Goal: Task Accomplishment & Management: Manage account settings

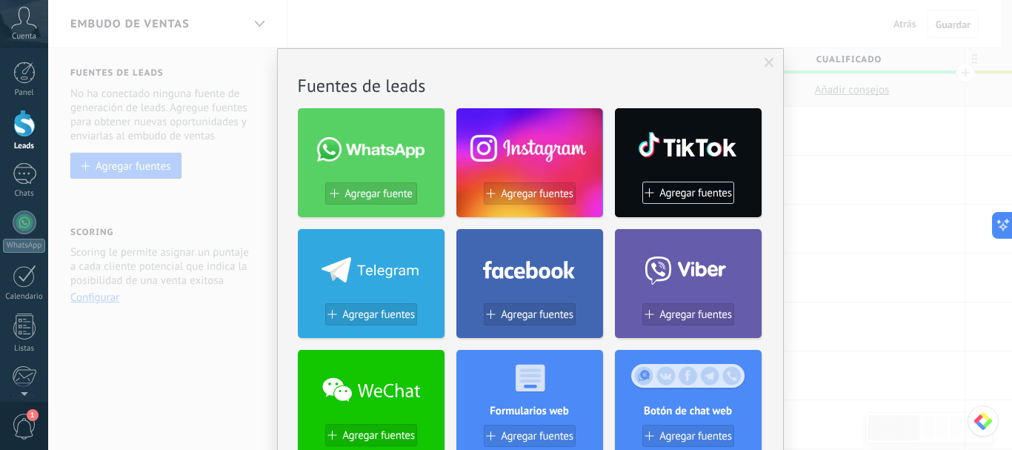
click at [858, 147] on div "No hay resultados Fuentes de leads Agregar fuente Agregar fuentes Agregar fuent…" at bounding box center [530, 225] width 964 height 450
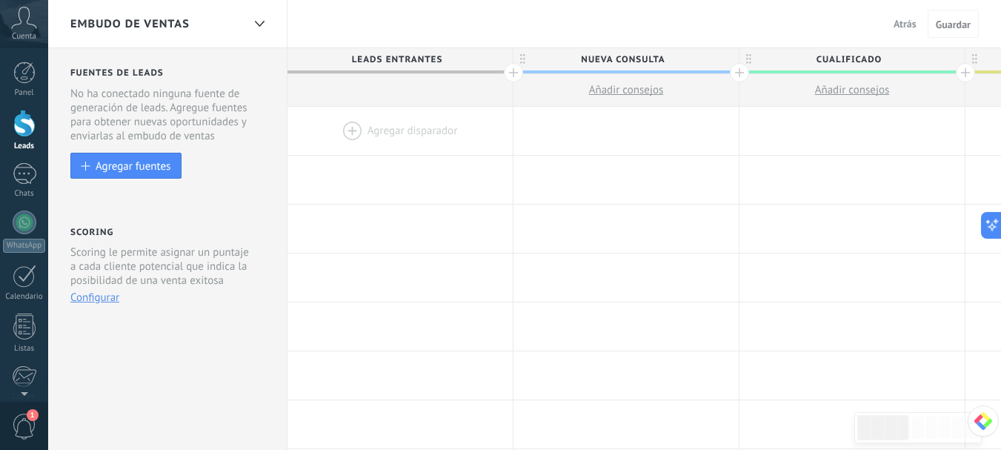
click at [21, 133] on div at bounding box center [24, 123] width 22 height 27
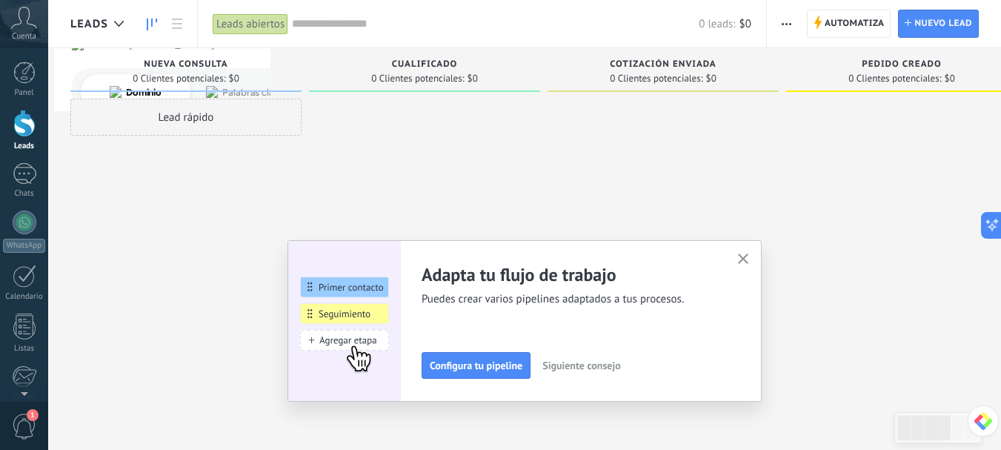
click at [431, 164] on div at bounding box center [424, 227] width 231 height 256
click at [749, 257] on use "button" at bounding box center [743, 258] width 11 height 11
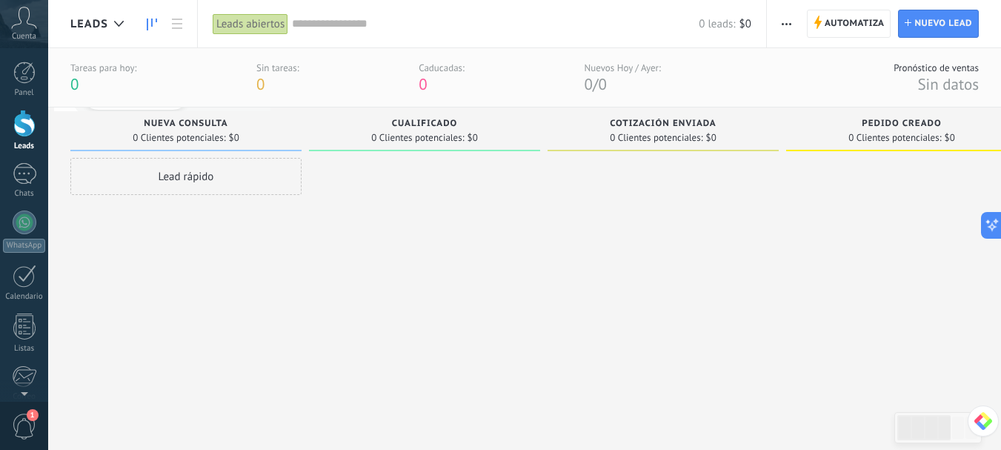
click at [182, 182] on div "Lead rápido" at bounding box center [185, 176] width 231 height 37
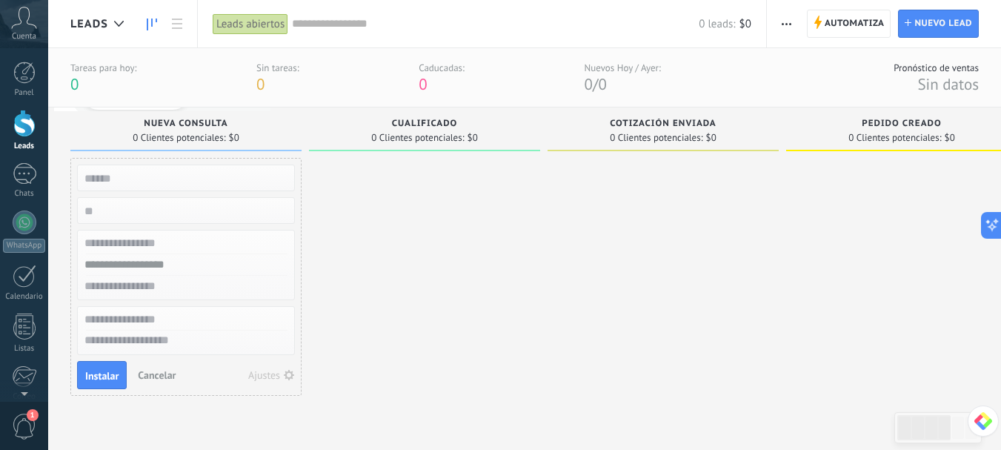
click at [430, 230] on div at bounding box center [424, 286] width 231 height 256
click at [145, 377] on span "Cancelar" at bounding box center [157, 374] width 38 height 13
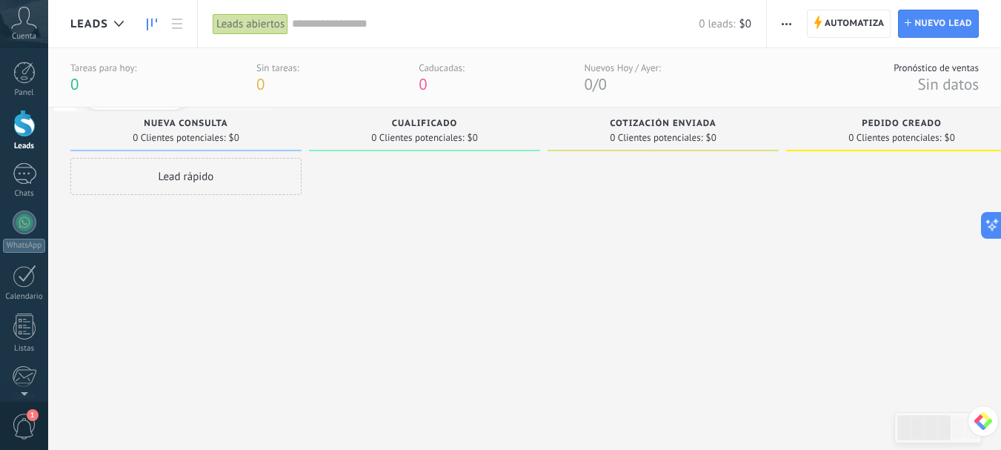
click at [327, 263] on div at bounding box center [424, 286] width 231 height 256
click at [30, 124] on div at bounding box center [24, 123] width 22 height 27
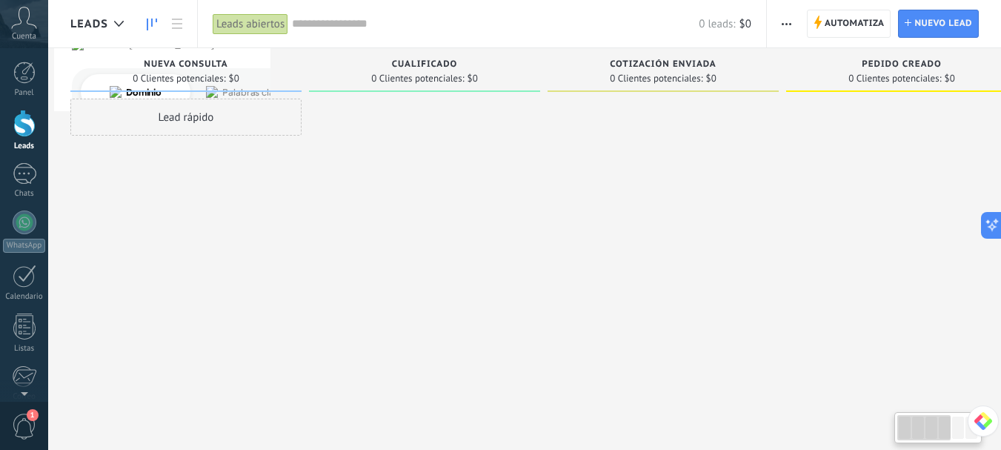
click at [348, 196] on div at bounding box center [424, 227] width 231 height 256
click at [182, 116] on div "Lead rápido" at bounding box center [185, 117] width 231 height 37
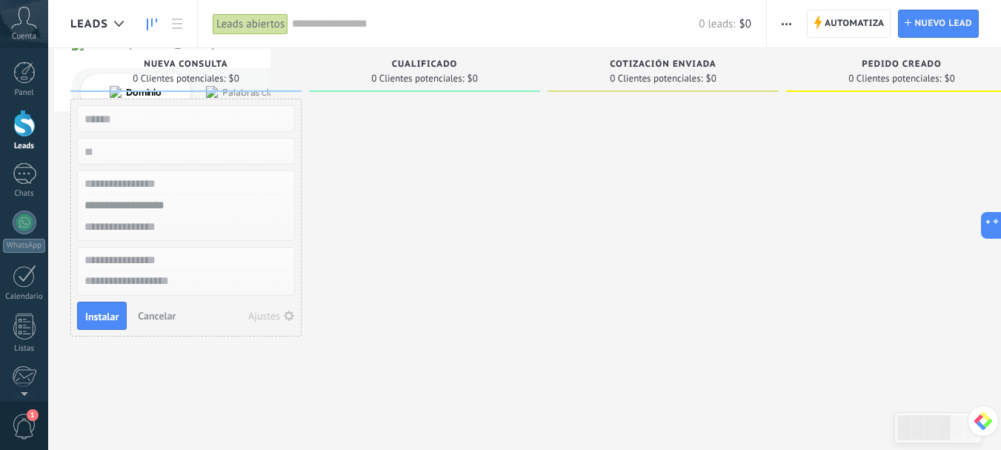
click at [282, 317] on button "Ajustes" at bounding box center [271, 315] width 57 height 21
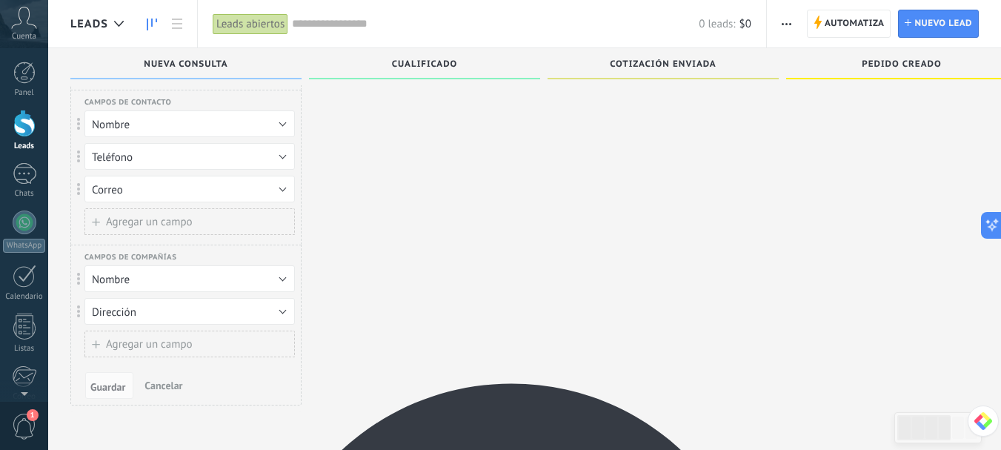
scroll to position [133, 0]
click at [167, 381] on span "Cancelar" at bounding box center [163, 382] width 38 height 13
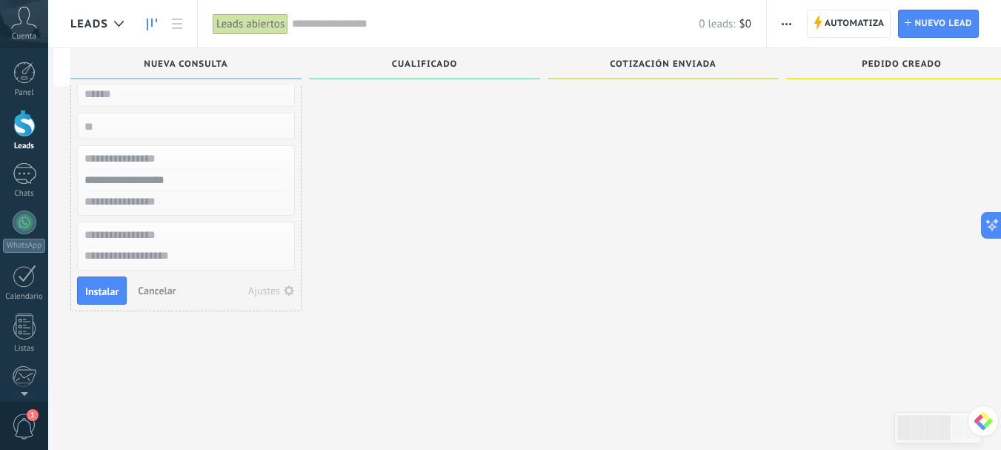
click at [475, 238] on div at bounding box center [424, 201] width 231 height 256
click at [491, 267] on div at bounding box center [424, 201] width 231 height 256
drag, startPoint x: 21, startPoint y: 222, endPoint x: 19, endPoint y: 354, distance: 132.7
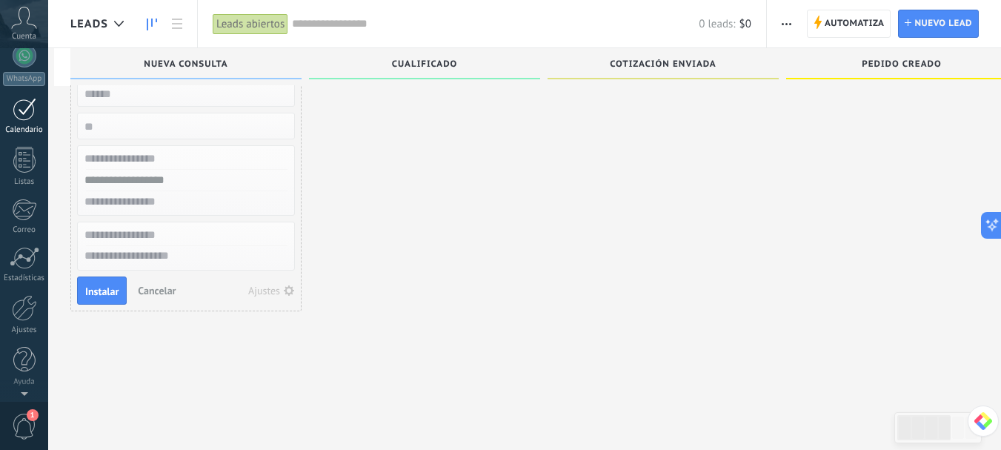
click at [27, 135] on div "Calendario" at bounding box center [24, 130] width 43 height 10
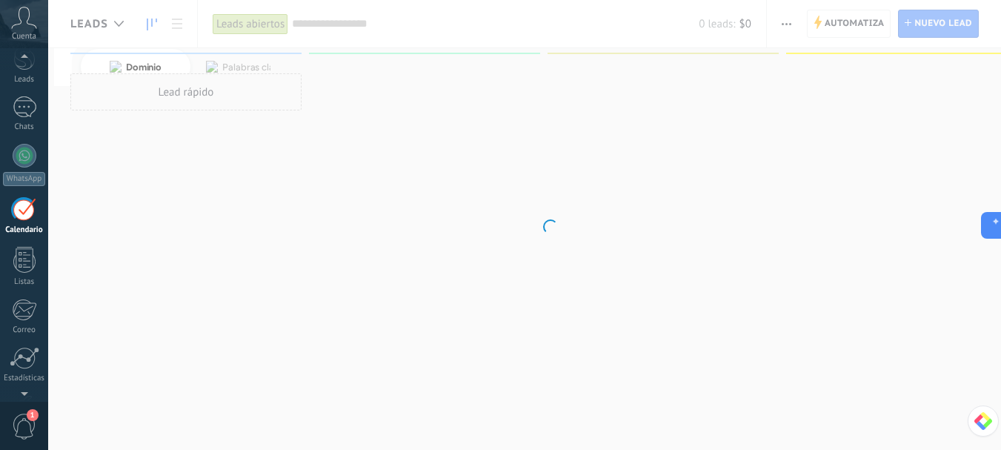
scroll to position [167, 0]
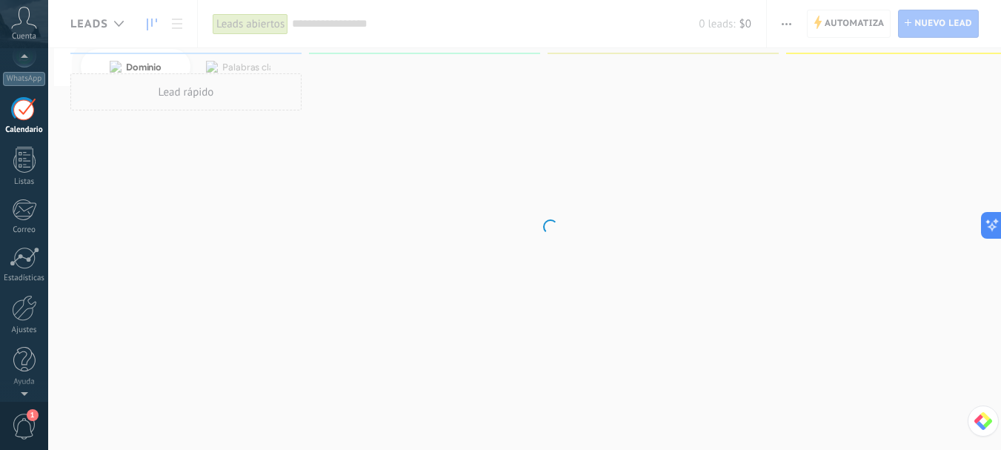
drag, startPoint x: 26, startPoint y: 313, endPoint x: 13, endPoint y: 417, distance: 104.5
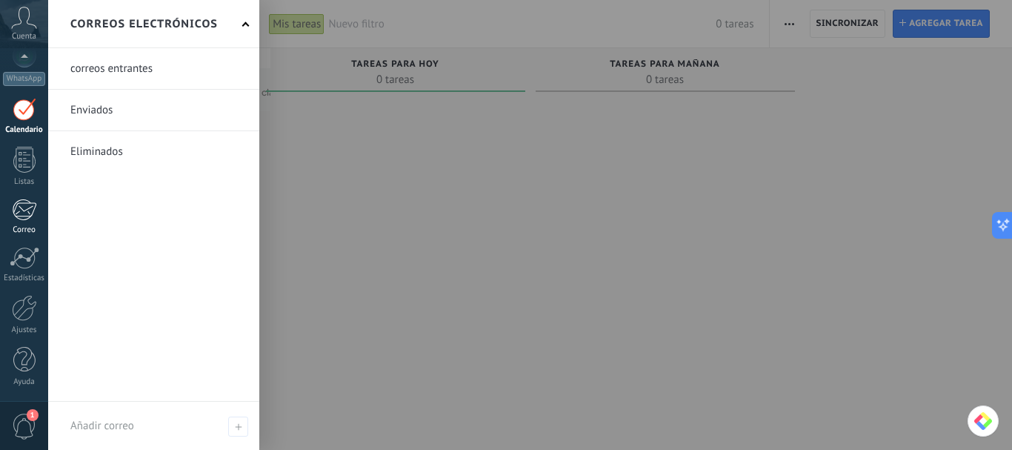
click at [18, 210] on div at bounding box center [24, 210] width 24 height 22
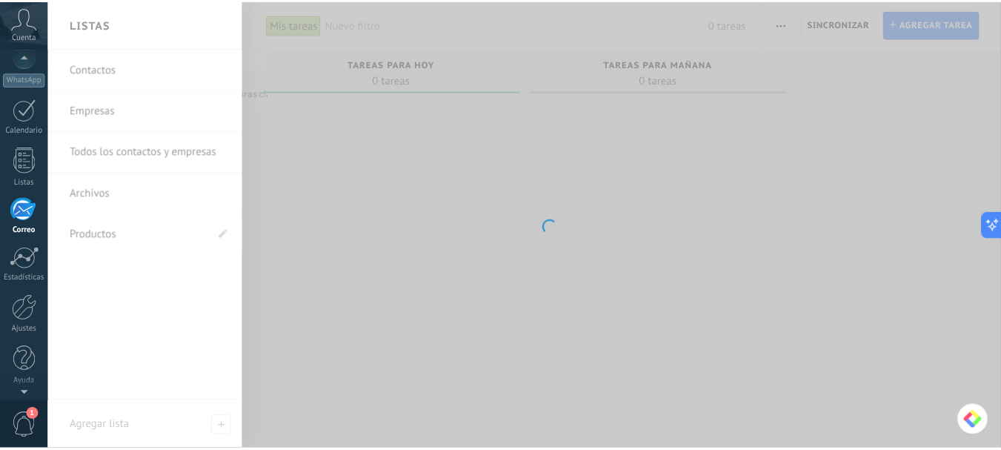
scroll to position [144, 0]
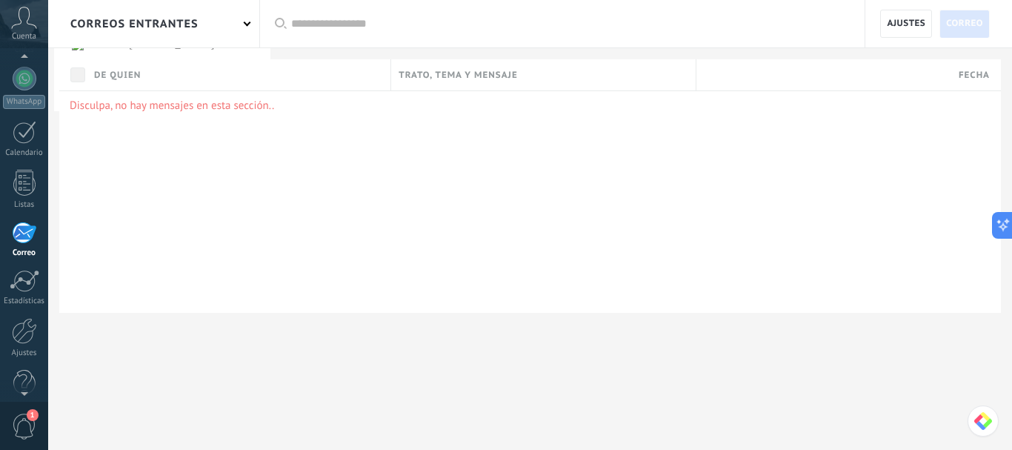
click at [230, 26] on div "correos entrantes" at bounding box center [153, 23] width 211 height 47
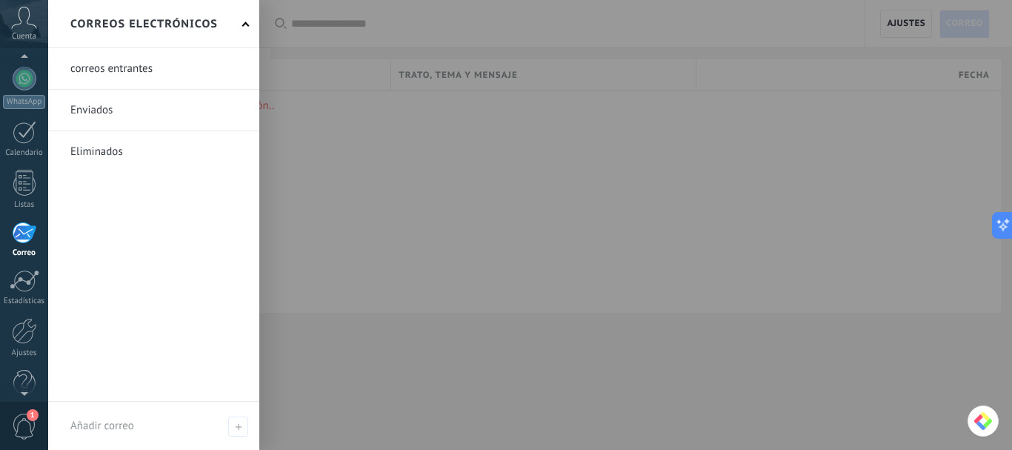
click at [425, 202] on div at bounding box center [554, 225] width 1012 height 450
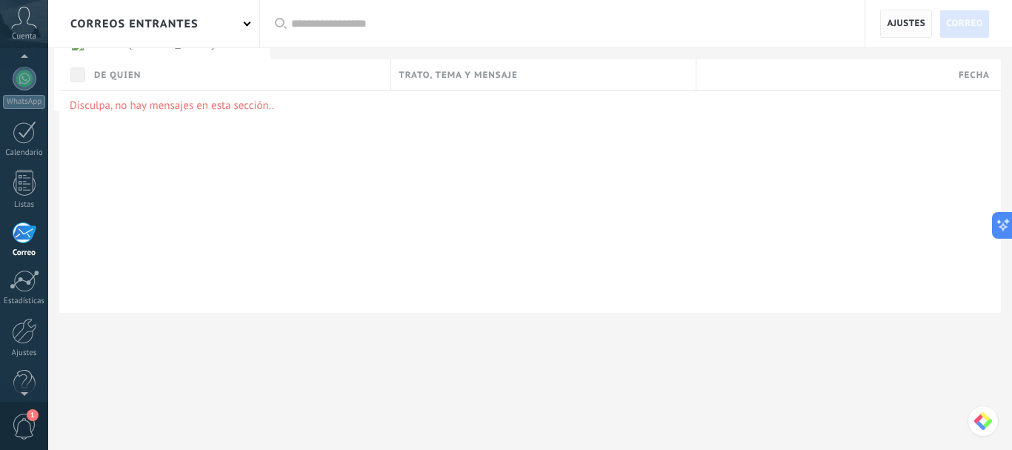
click at [911, 27] on span "Ajustes" at bounding box center [906, 23] width 39 height 27
